Goal: Transaction & Acquisition: Register for event/course

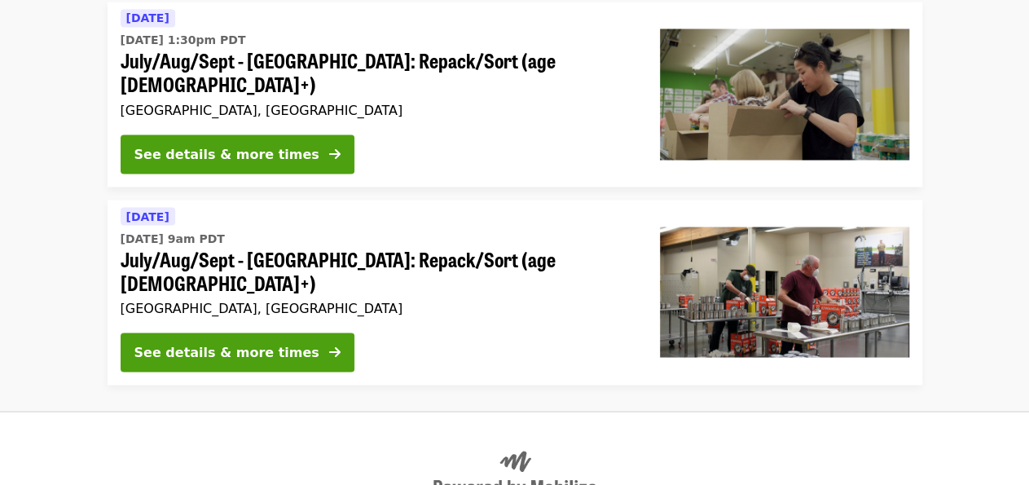
scroll to position [1398, 0]
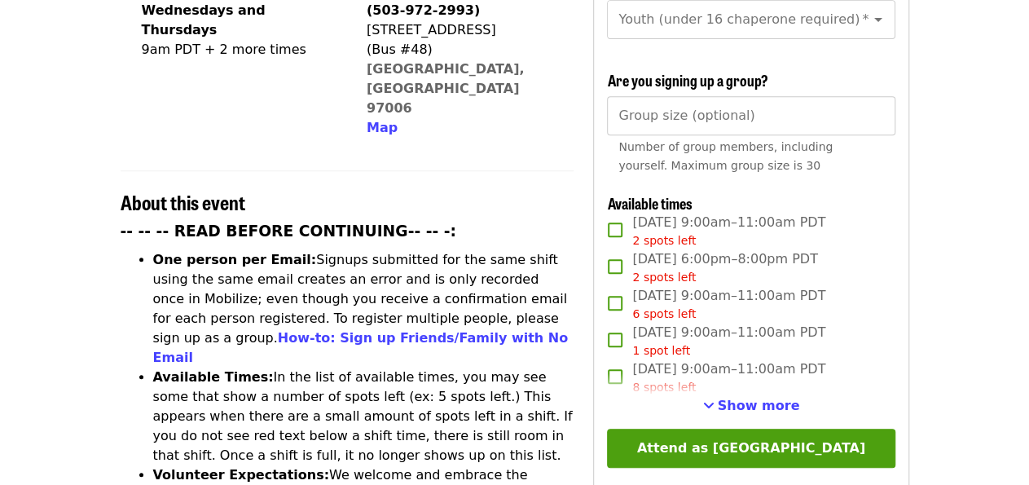
scroll to position [476, 0]
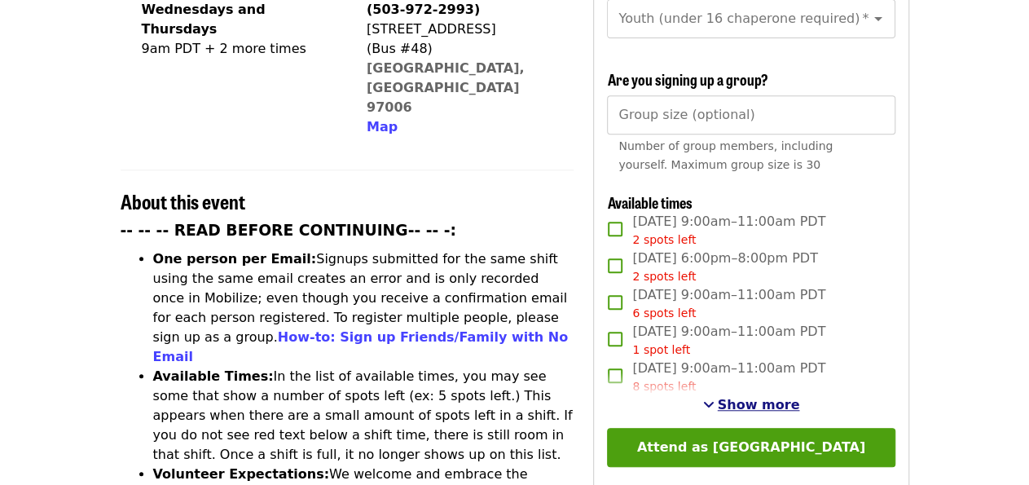
click at [761, 403] on span "Show more" at bounding box center [759, 404] width 82 height 15
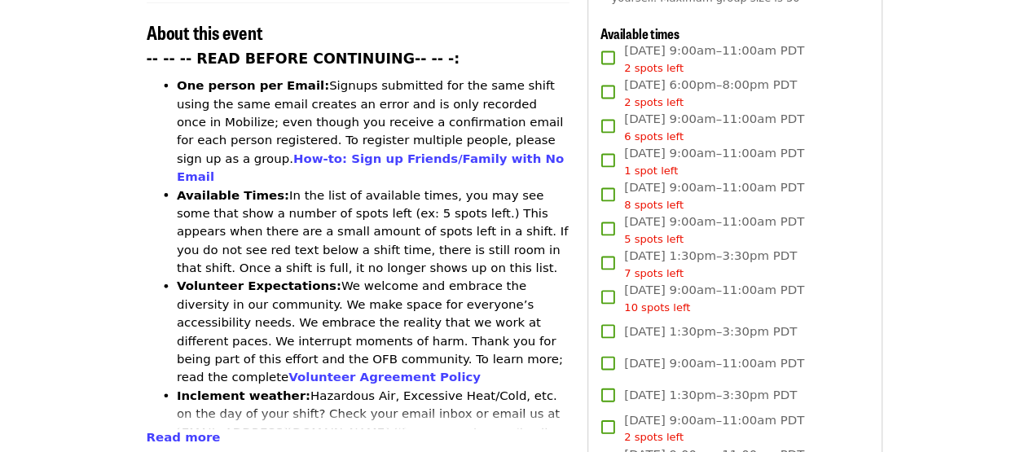
scroll to position [652, 0]
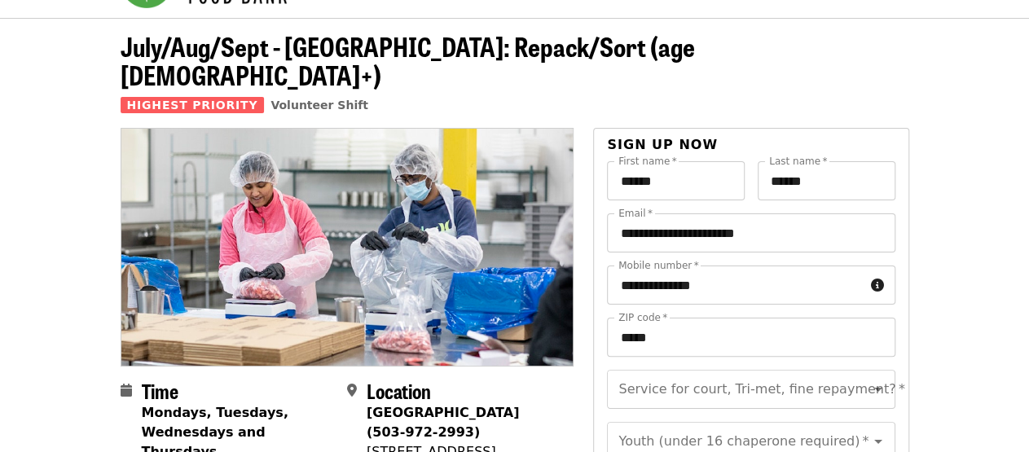
scroll to position [0, 0]
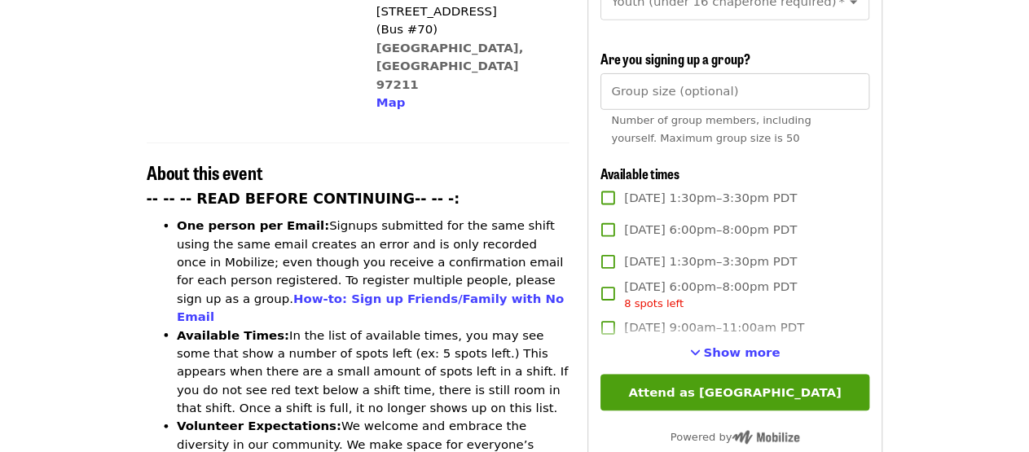
scroll to position [518, 0]
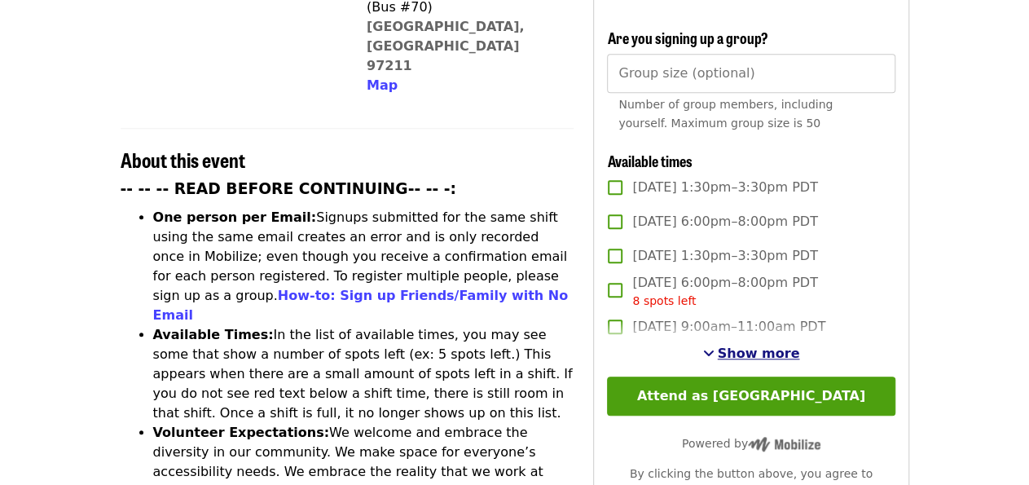
click at [745, 353] on span "Show more" at bounding box center [759, 352] width 82 height 15
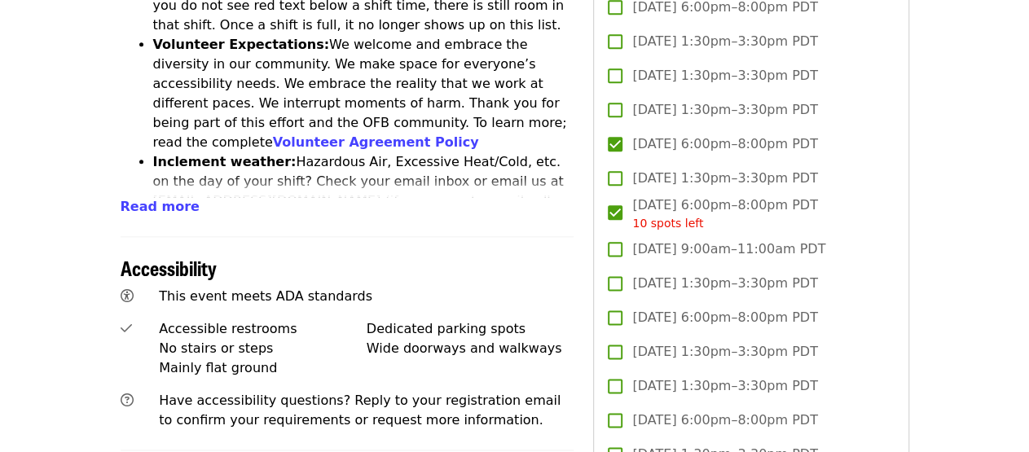
scroll to position [914, 0]
